Goal: Task Accomplishment & Management: Use online tool/utility

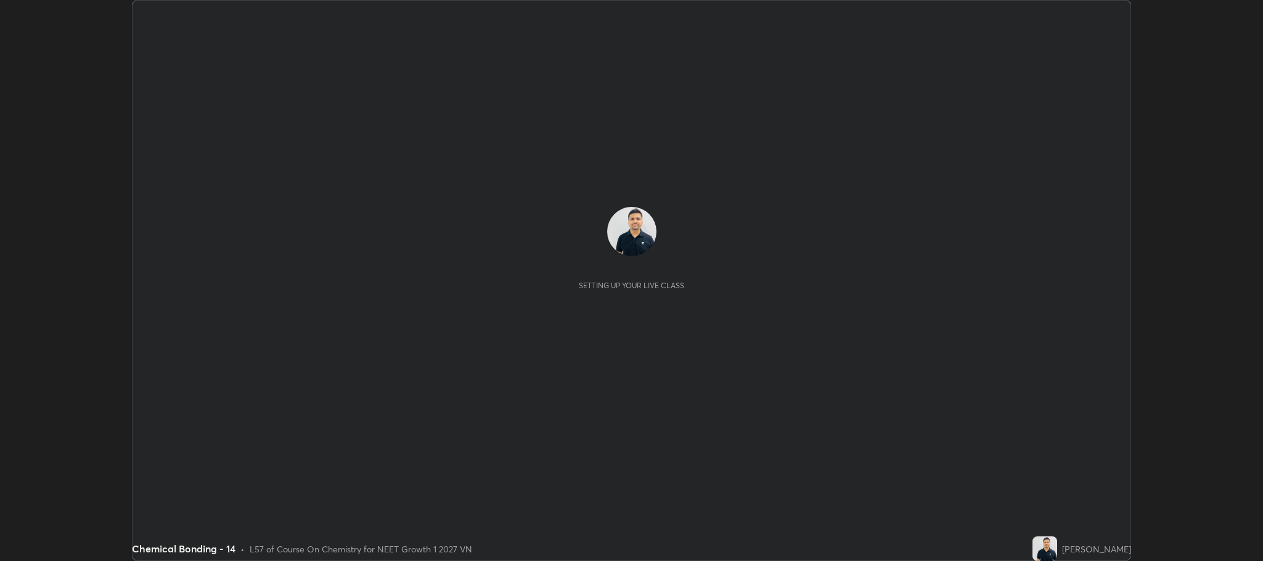
scroll to position [561, 1263]
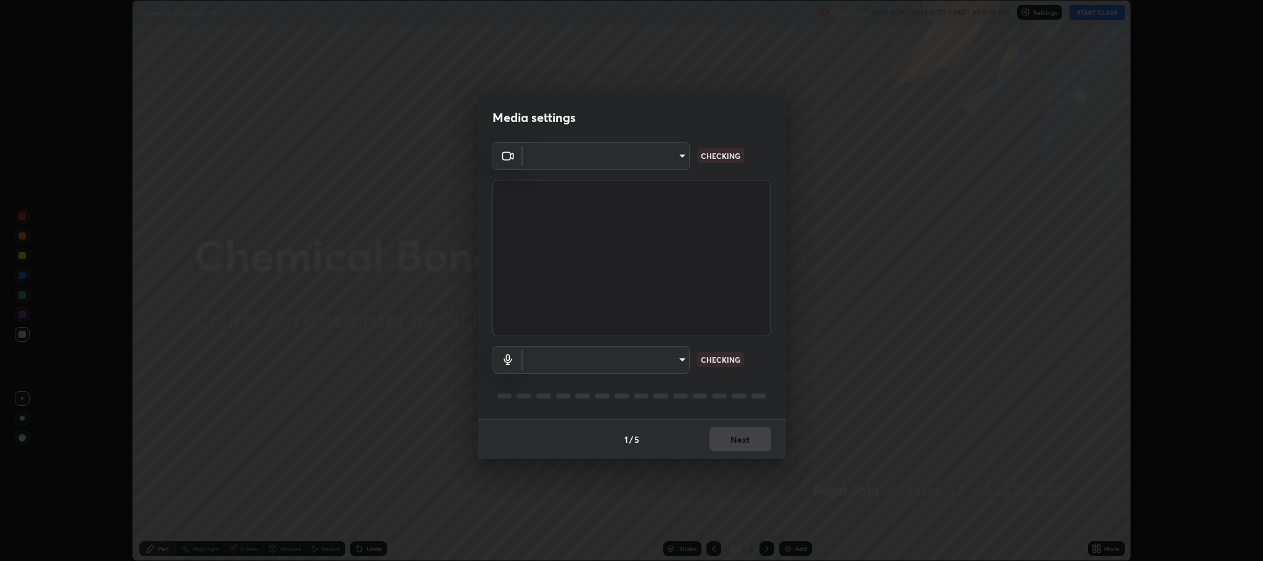
type input "11ae5ff246d08d158b292c9bb26650a353e4513ba1ea0569645e75c22a59fd1d"
type input "communications"
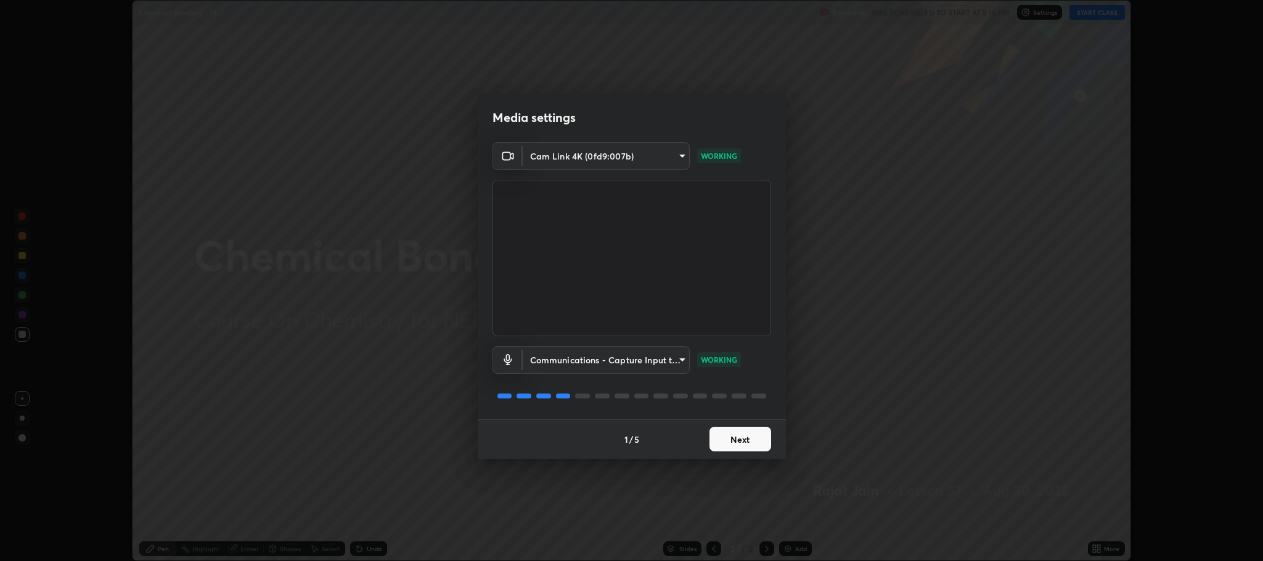
click at [746, 440] on button "Next" at bounding box center [740, 439] width 62 height 25
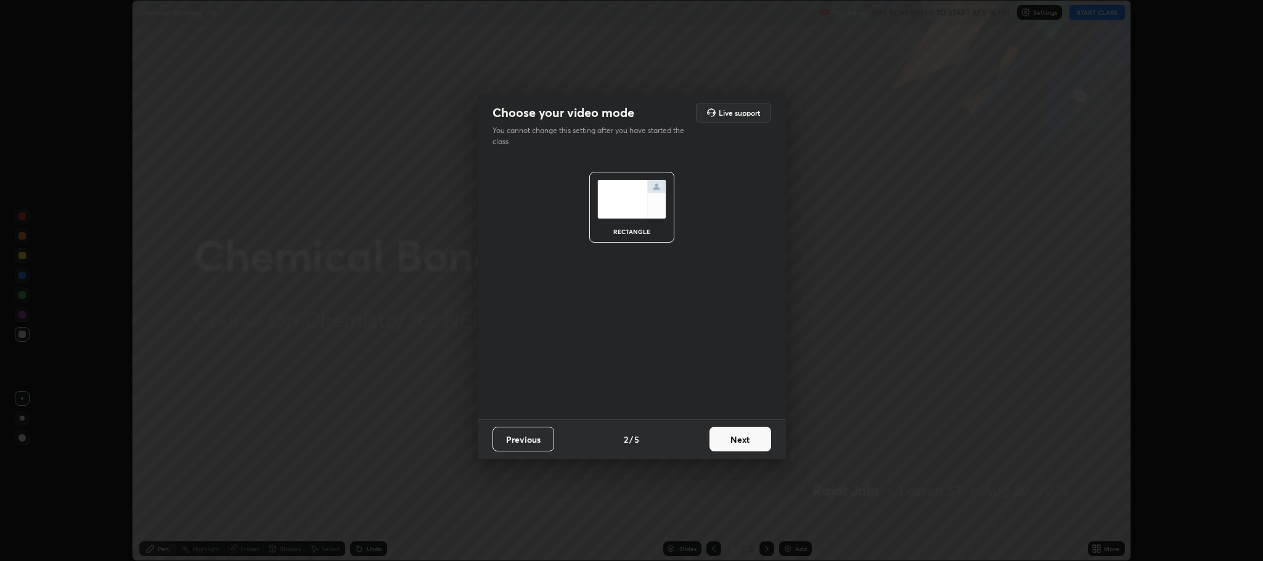
click at [750, 439] on button "Next" at bounding box center [740, 439] width 62 height 25
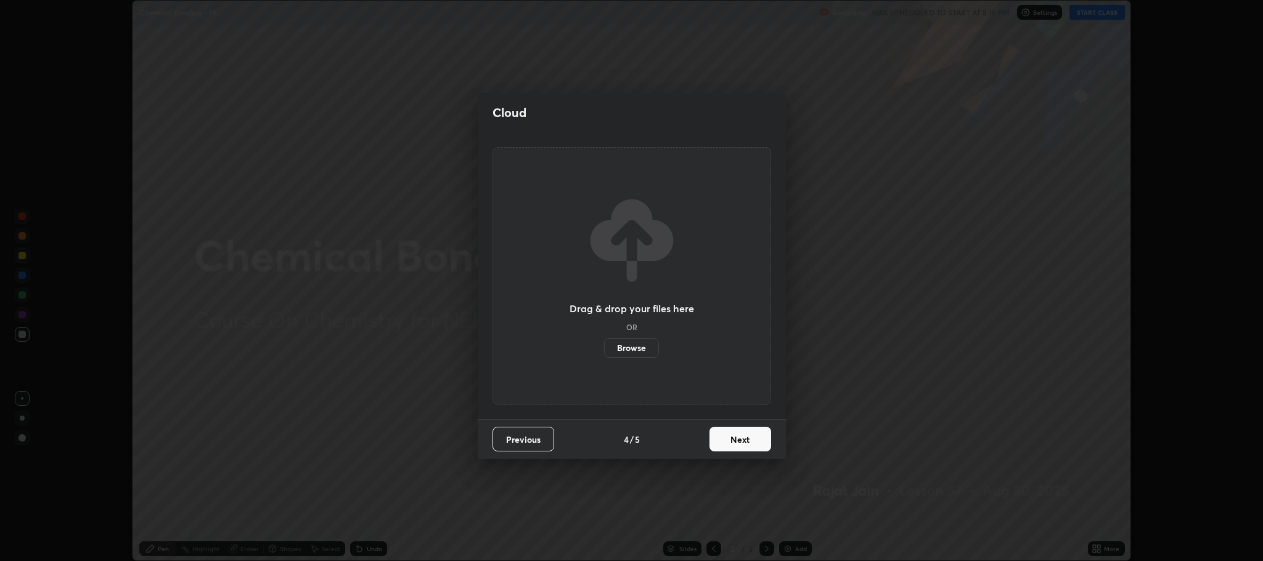
click at [746, 436] on button "Next" at bounding box center [740, 439] width 62 height 25
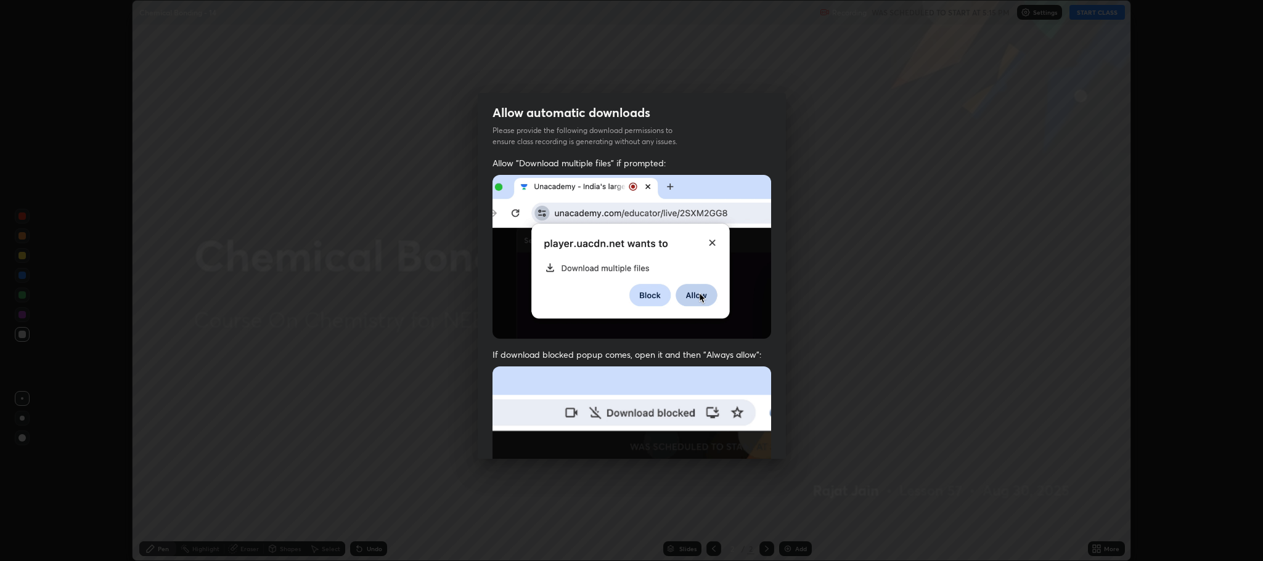
click at [752, 438] on img at bounding box center [631, 501] width 279 height 269
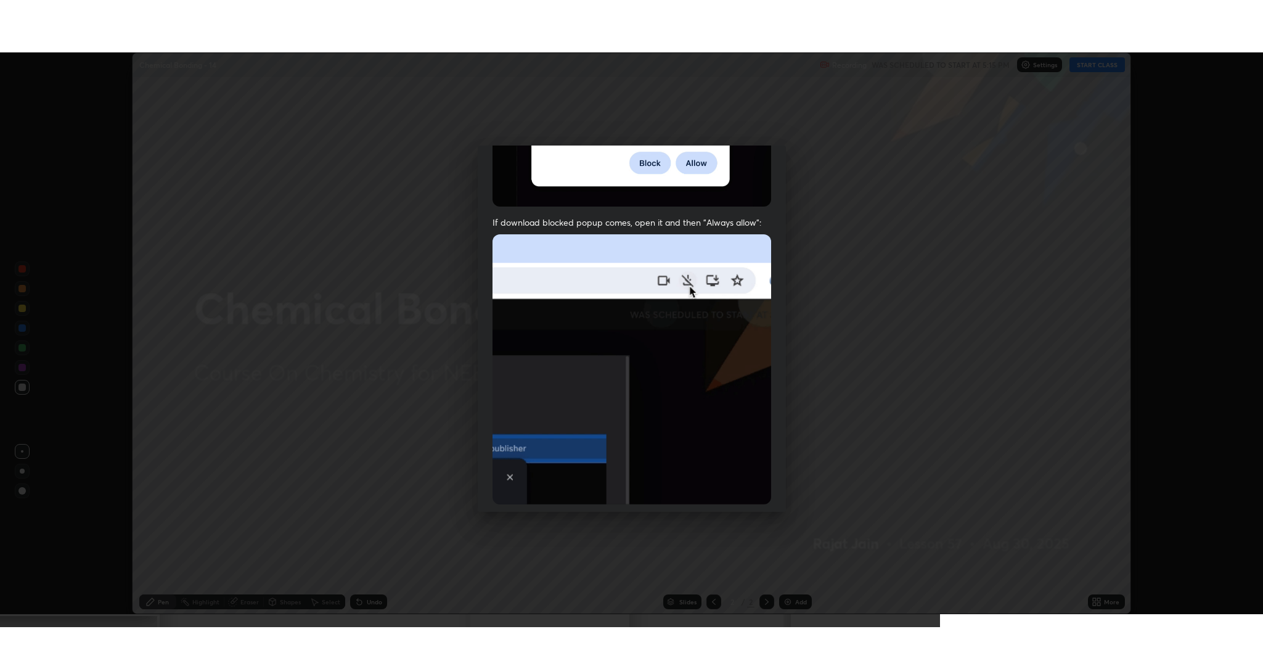
scroll to position [250, 0]
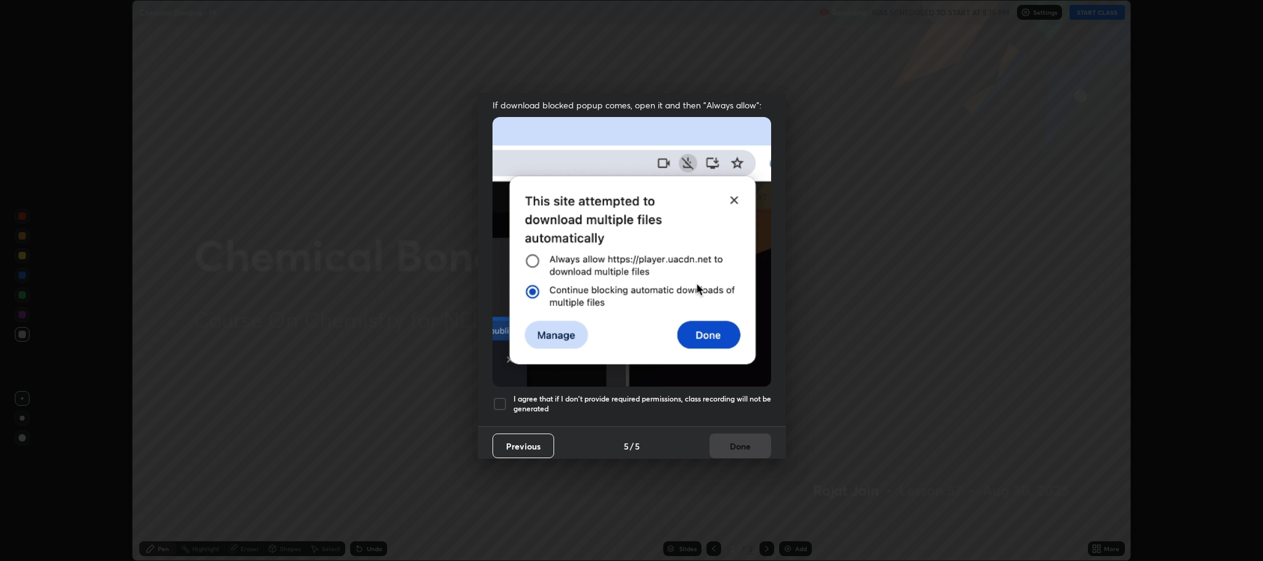
click at [496, 397] on div at bounding box center [499, 404] width 15 height 15
click at [742, 443] on button "Done" at bounding box center [740, 446] width 62 height 25
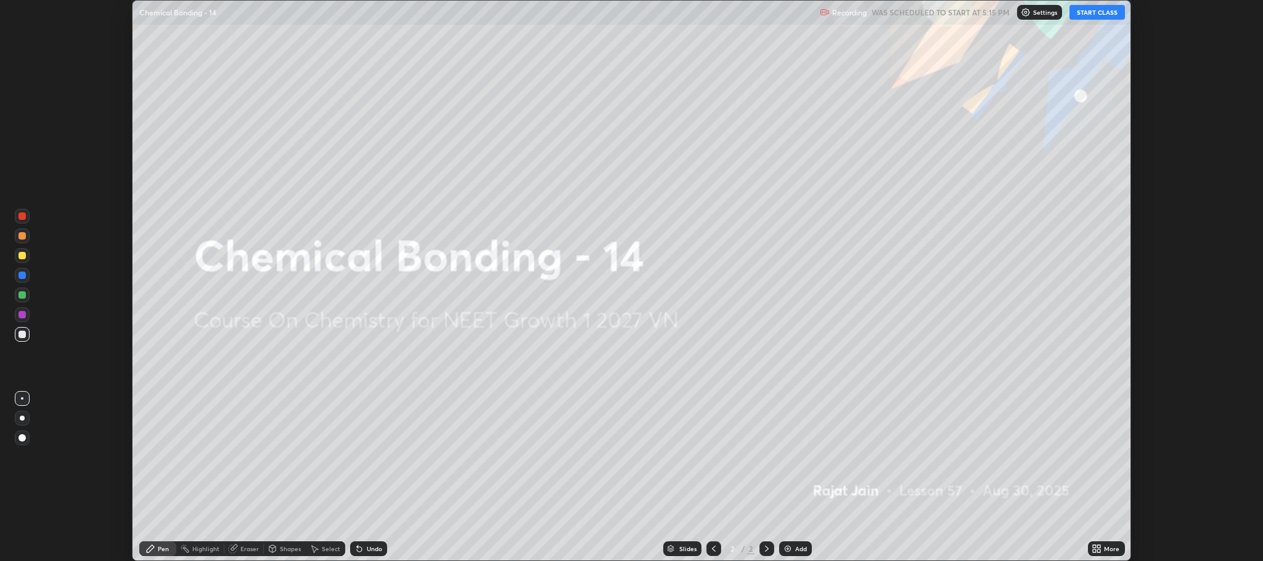
click at [1092, 15] on button "START CLASS" at bounding box center [1096, 12] width 55 height 15
click at [1108, 551] on div "More" at bounding box center [1111, 549] width 15 height 6
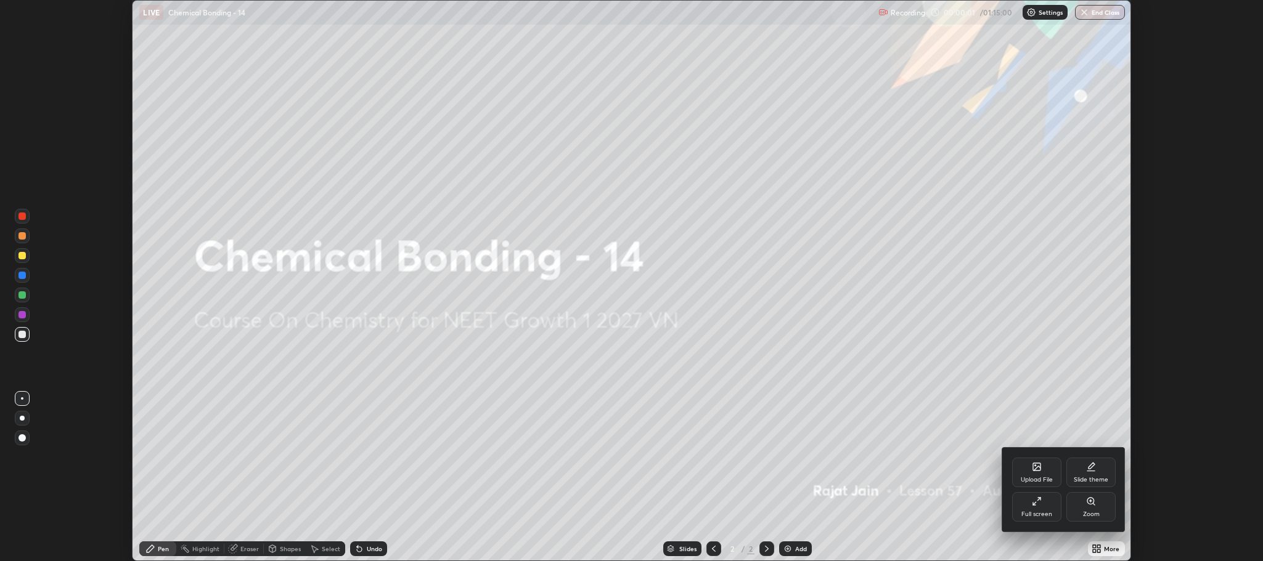
click at [1046, 507] on div "Full screen" at bounding box center [1036, 507] width 49 height 30
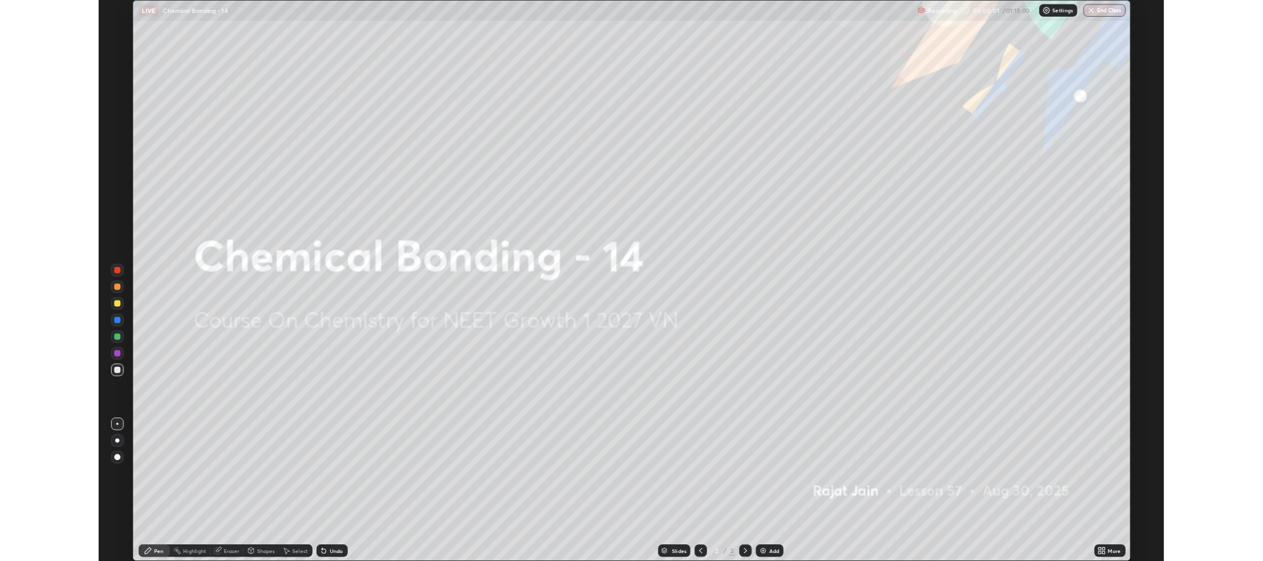
scroll to position [666, 1263]
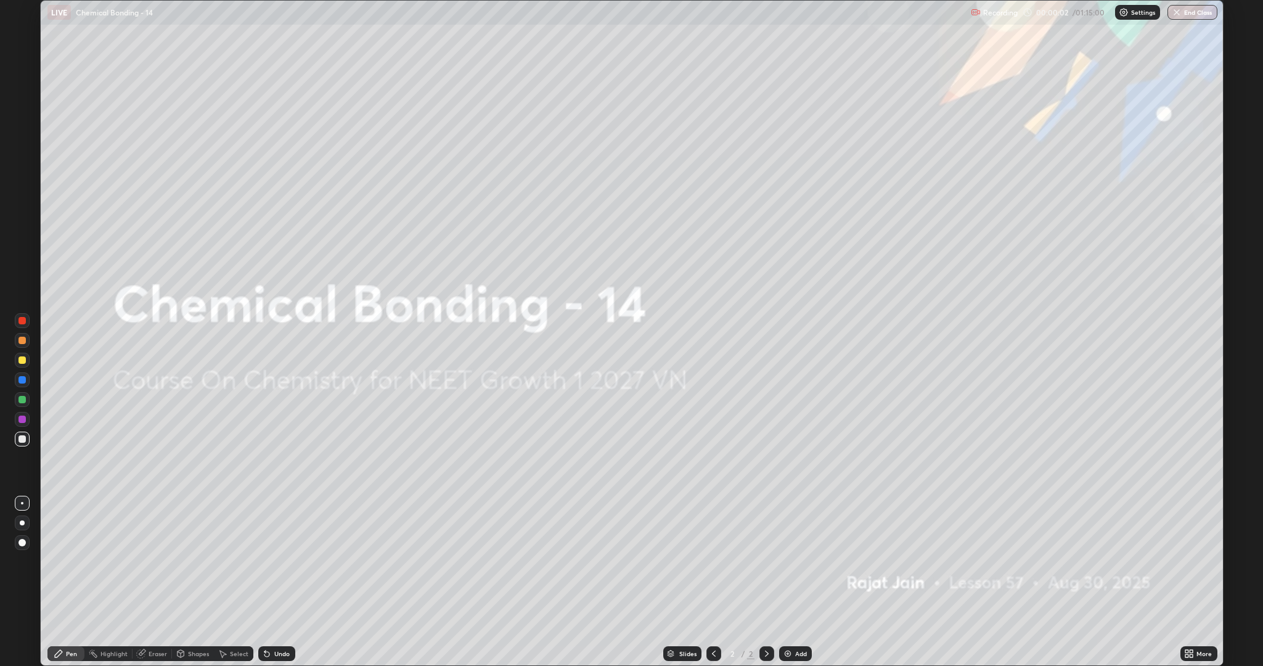
click at [796, 561] on div "Add" at bounding box center [795, 653] width 33 height 15
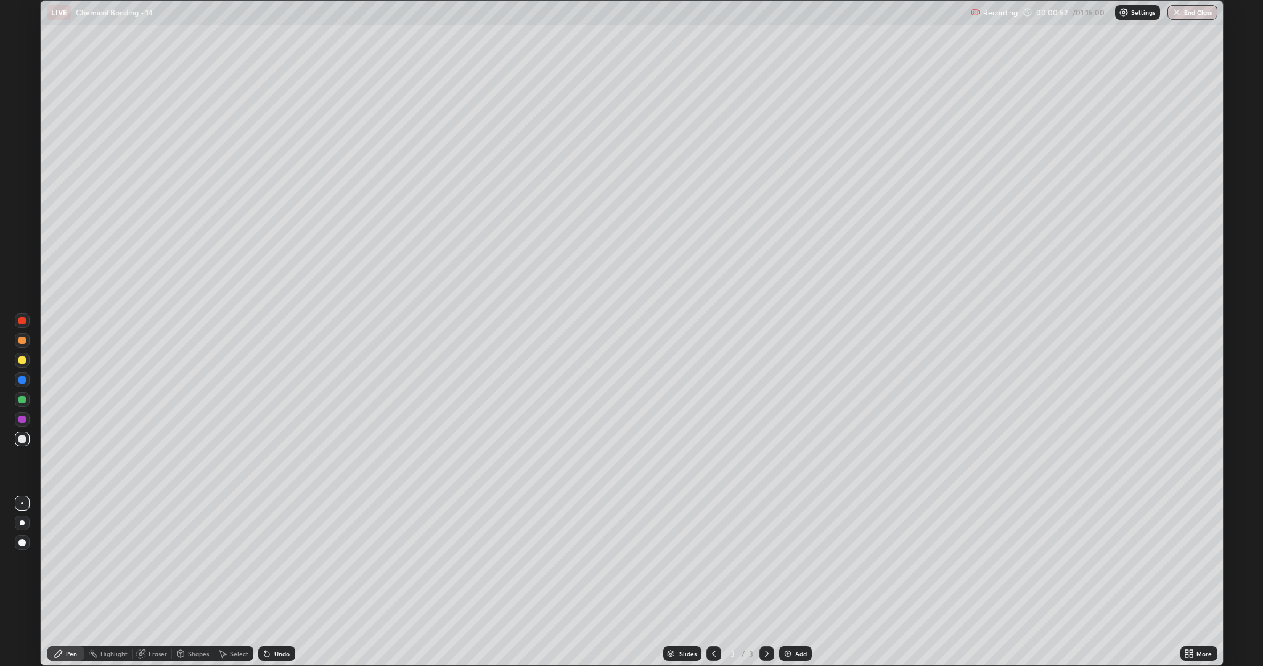
click at [274, 561] on div "Undo" at bounding box center [281, 653] width 15 height 6
click at [284, 561] on div "Undo" at bounding box center [281, 653] width 15 height 6
click at [793, 561] on div "Add" at bounding box center [795, 653] width 33 height 15
click at [809, 561] on div "Add" at bounding box center [795, 653] width 33 height 15
click at [712, 561] on icon at bounding box center [714, 653] width 10 height 10
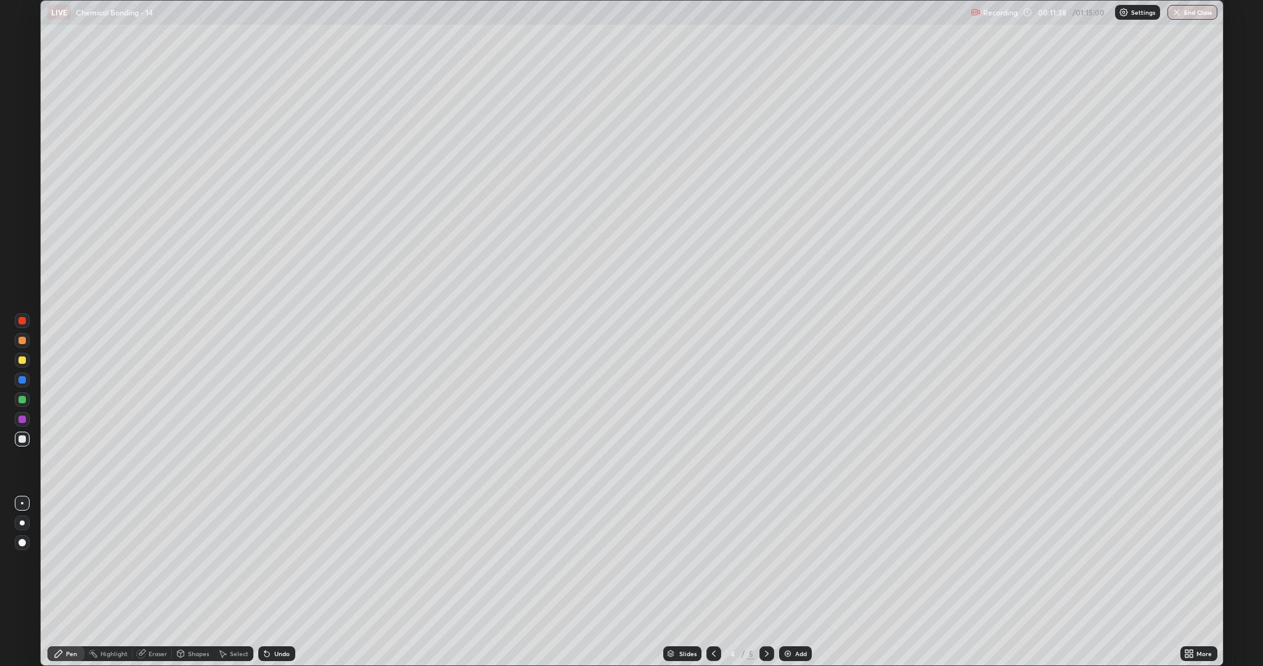
click at [787, 561] on img at bounding box center [788, 653] width 10 height 10
click at [795, 561] on div "Add" at bounding box center [801, 653] width 12 height 6
click at [710, 561] on icon at bounding box center [714, 653] width 10 height 10
click at [784, 561] on img at bounding box center [788, 653] width 10 height 10
click at [1061, 37] on div "x" at bounding box center [1062, 37] width 5 height 13
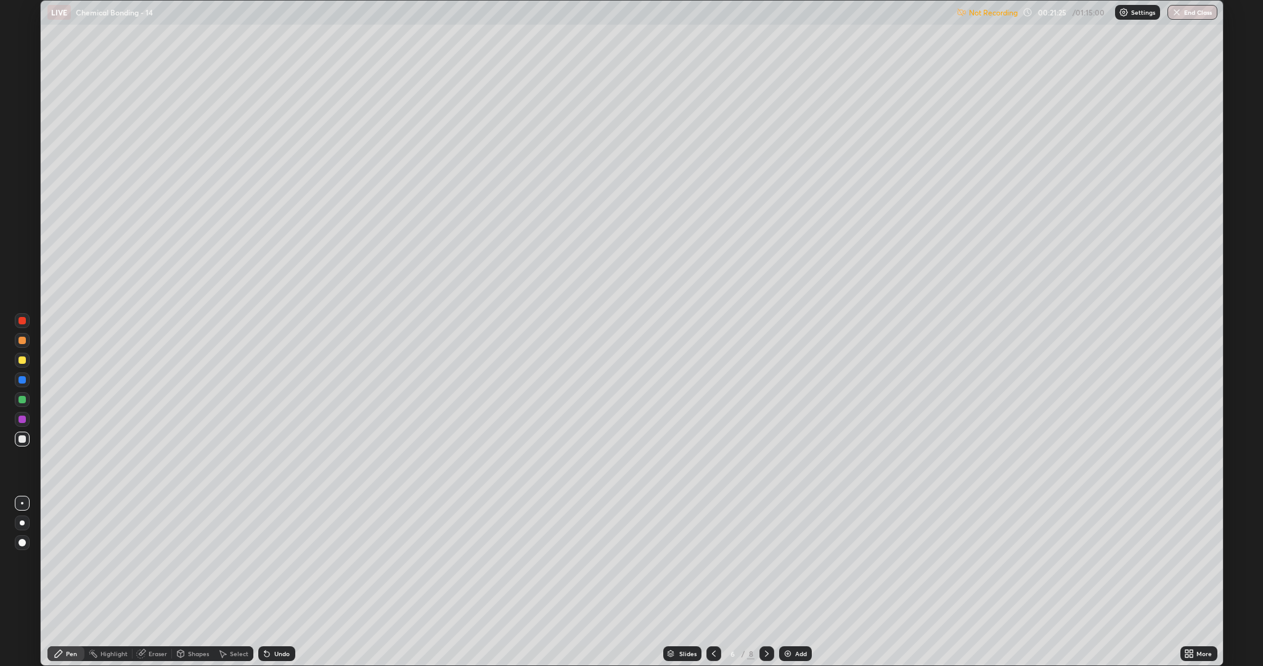
click at [965, 16] on img at bounding box center [962, 12] width 10 height 10
click at [266, 561] on icon at bounding box center [266, 653] width 5 height 5
click at [265, 561] on icon at bounding box center [266, 653] width 5 height 5
click at [802, 561] on div "Add" at bounding box center [801, 653] width 12 height 6
click at [1064, 43] on div "Recording has stopped Please call center admin to check x" at bounding box center [993, 47] width 153 height 36
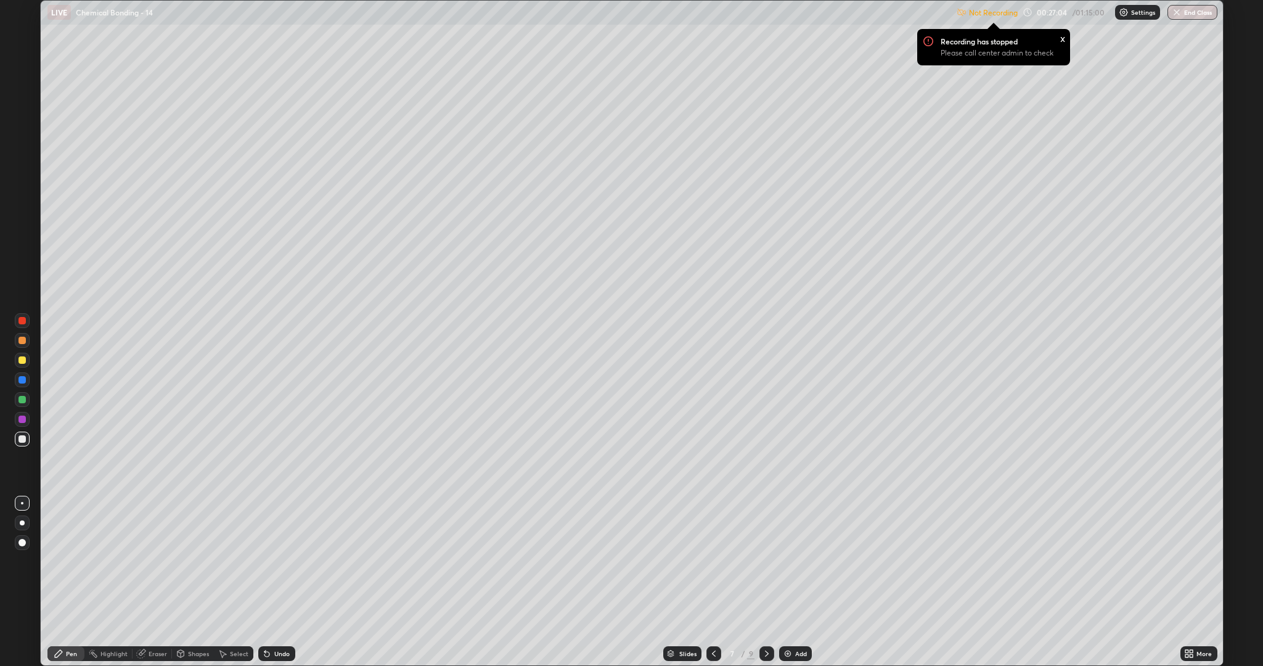
click at [1062, 39] on div "x" at bounding box center [1062, 37] width 5 height 13
click at [152, 561] on div "Eraser" at bounding box center [158, 653] width 18 height 6
click at [71, 561] on div "Pen" at bounding box center [71, 653] width 11 height 6
click at [276, 561] on div "Undo" at bounding box center [281, 653] width 15 height 6
click at [802, 561] on div "Add" at bounding box center [801, 653] width 12 height 6
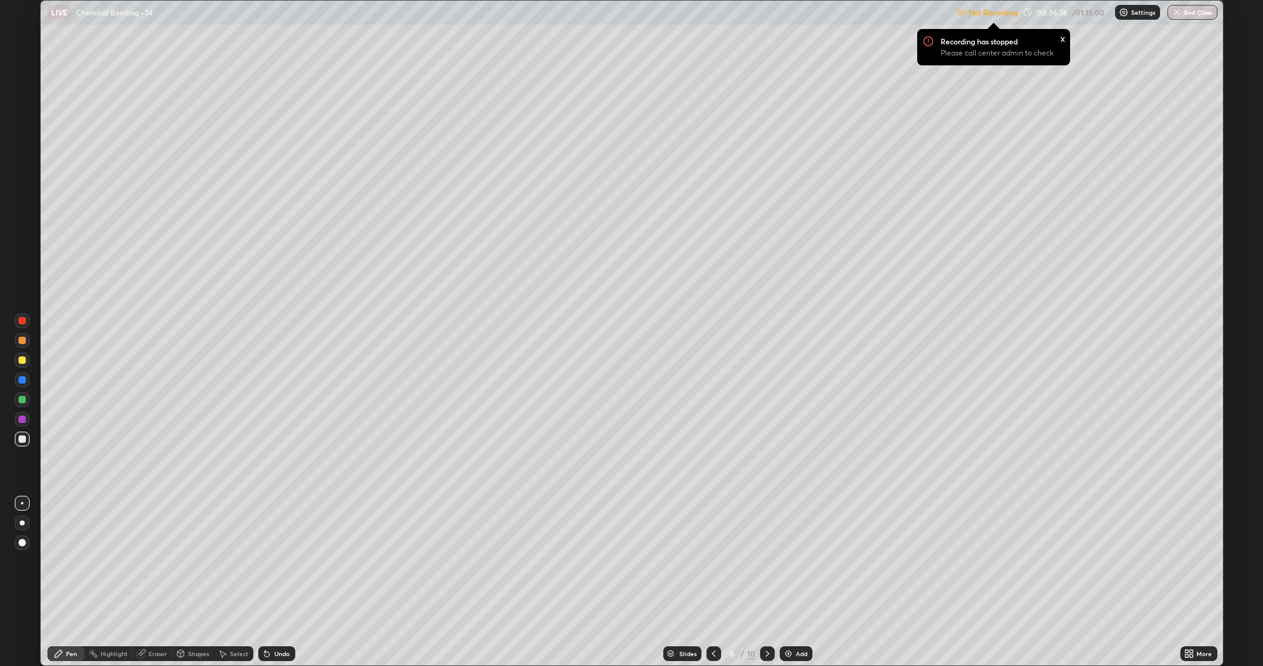
click at [271, 561] on div "Undo" at bounding box center [276, 653] width 37 height 15
click at [266, 561] on icon at bounding box center [266, 653] width 5 height 5
click at [264, 561] on icon at bounding box center [264, 650] width 1 height 1
click at [151, 561] on div "Eraser" at bounding box center [158, 653] width 18 height 6
click at [70, 561] on div "Pen" at bounding box center [71, 653] width 11 height 6
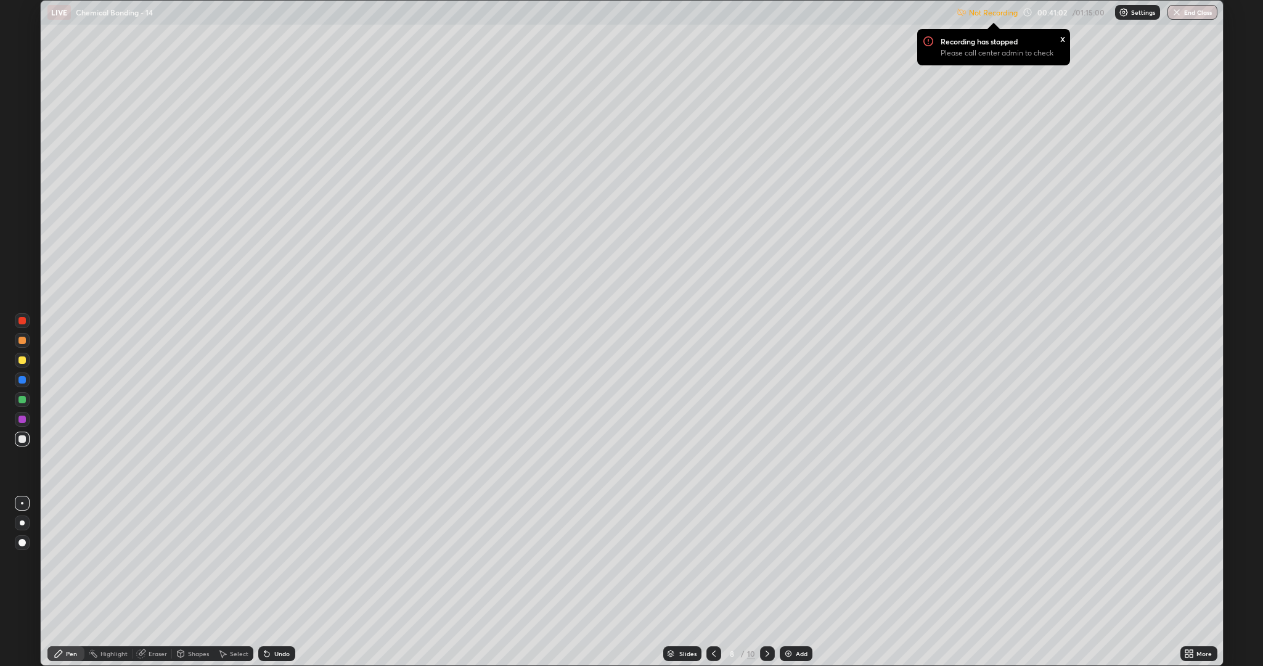
click at [272, 561] on div "Undo" at bounding box center [276, 653] width 37 height 15
click at [149, 561] on div "Eraser" at bounding box center [158, 653] width 18 height 6
click at [59, 561] on icon at bounding box center [58, 653] width 7 height 7
click at [272, 561] on div "Undo" at bounding box center [276, 653] width 37 height 15
click at [804, 561] on div "Add" at bounding box center [802, 653] width 12 height 6
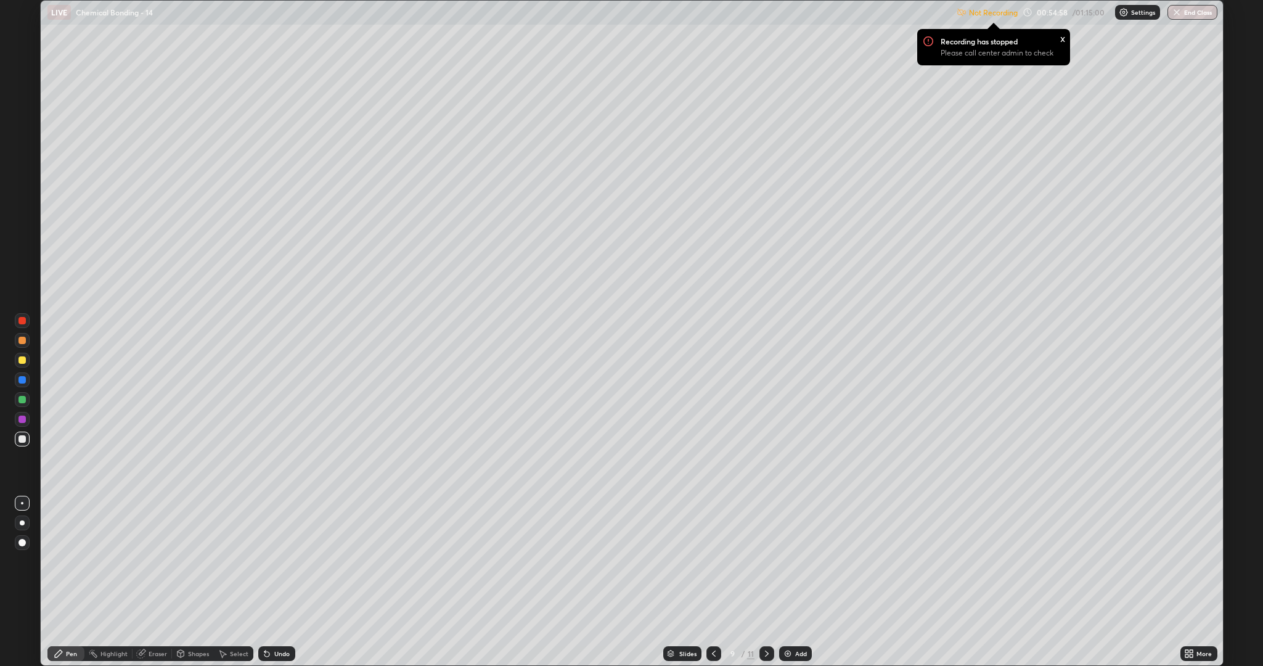
click at [802, 561] on div "Add" at bounding box center [801, 653] width 12 height 6
click at [275, 561] on div "Undo" at bounding box center [281, 653] width 15 height 6
click at [266, 561] on icon at bounding box center [266, 653] width 5 height 5
click at [275, 561] on div "Undo" at bounding box center [276, 653] width 37 height 15
click at [274, 561] on div "Undo" at bounding box center [276, 653] width 37 height 15
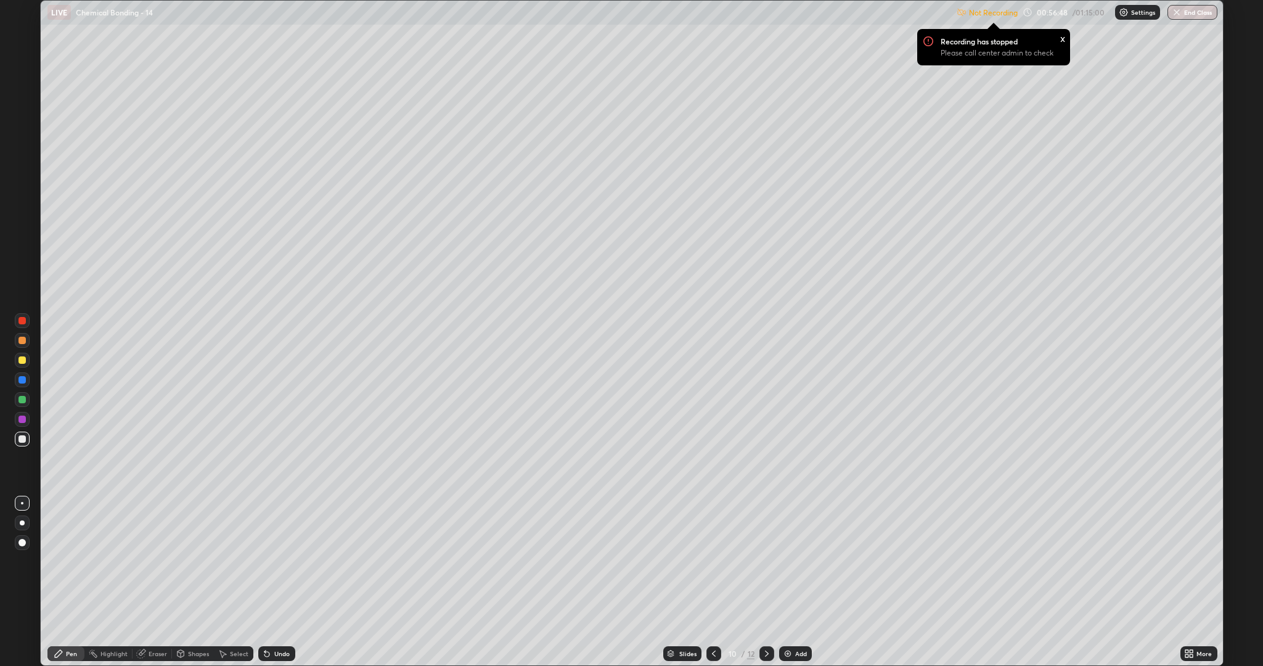
click at [803, 561] on div "Add" at bounding box center [795, 653] width 33 height 15
click at [795, 561] on div "Add" at bounding box center [801, 653] width 12 height 6
click at [264, 561] on icon at bounding box center [264, 650] width 1 height 1
click at [804, 561] on div "Add" at bounding box center [801, 653] width 12 height 6
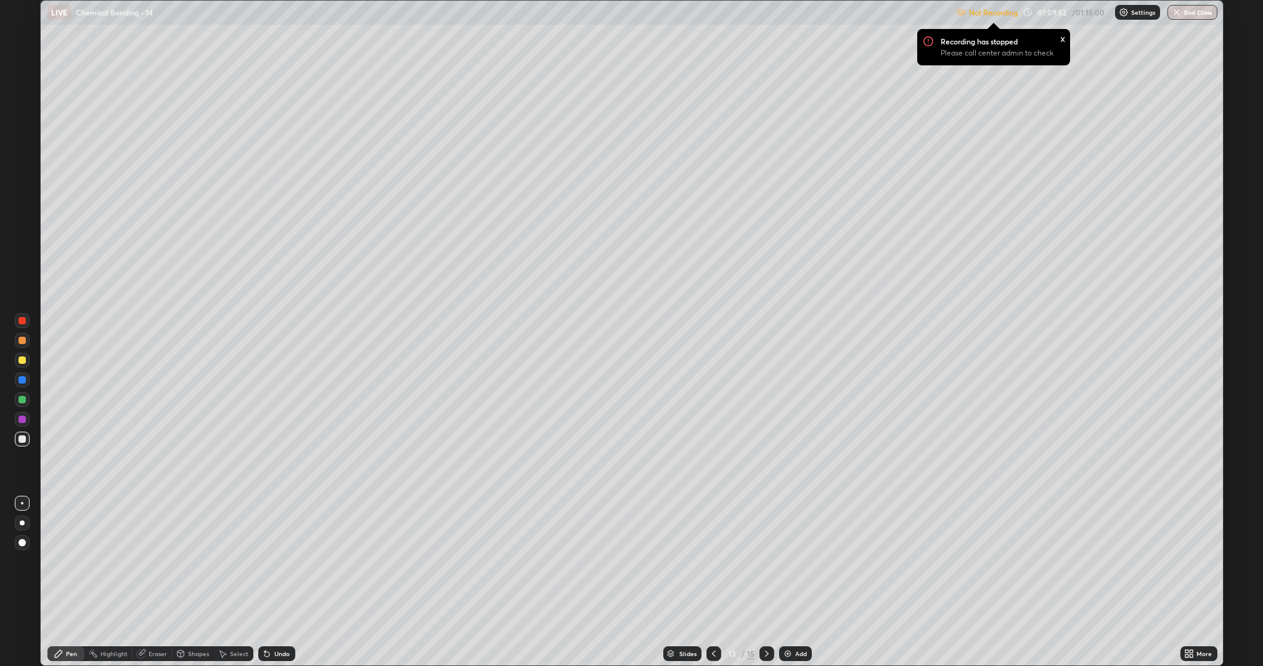
click at [265, 561] on icon at bounding box center [266, 653] width 5 height 5
click at [1193, 14] on button "End Class" at bounding box center [1193, 12] width 49 height 15
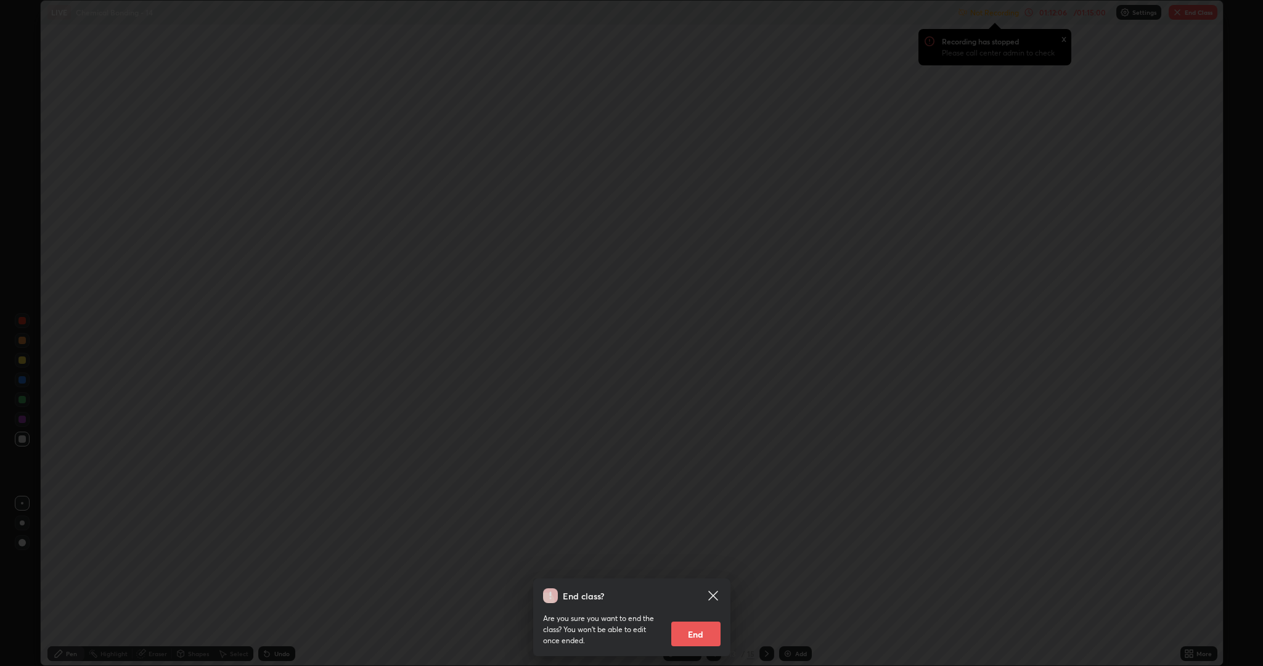
click at [700, 561] on button "End" at bounding box center [695, 633] width 49 height 25
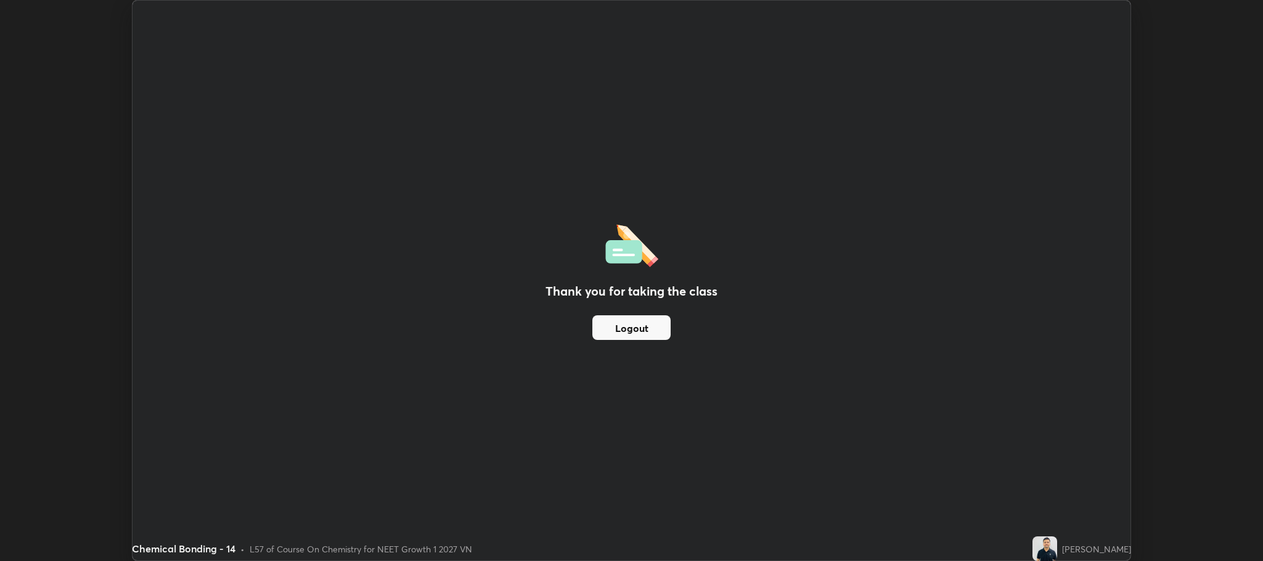
scroll to position [61070, 60369]
click at [76, 435] on div "Thank you for taking the class Logout Setting up your live class" at bounding box center [631, 280] width 1263 height 561
